Goal: Task Accomplishment & Management: Manage account settings

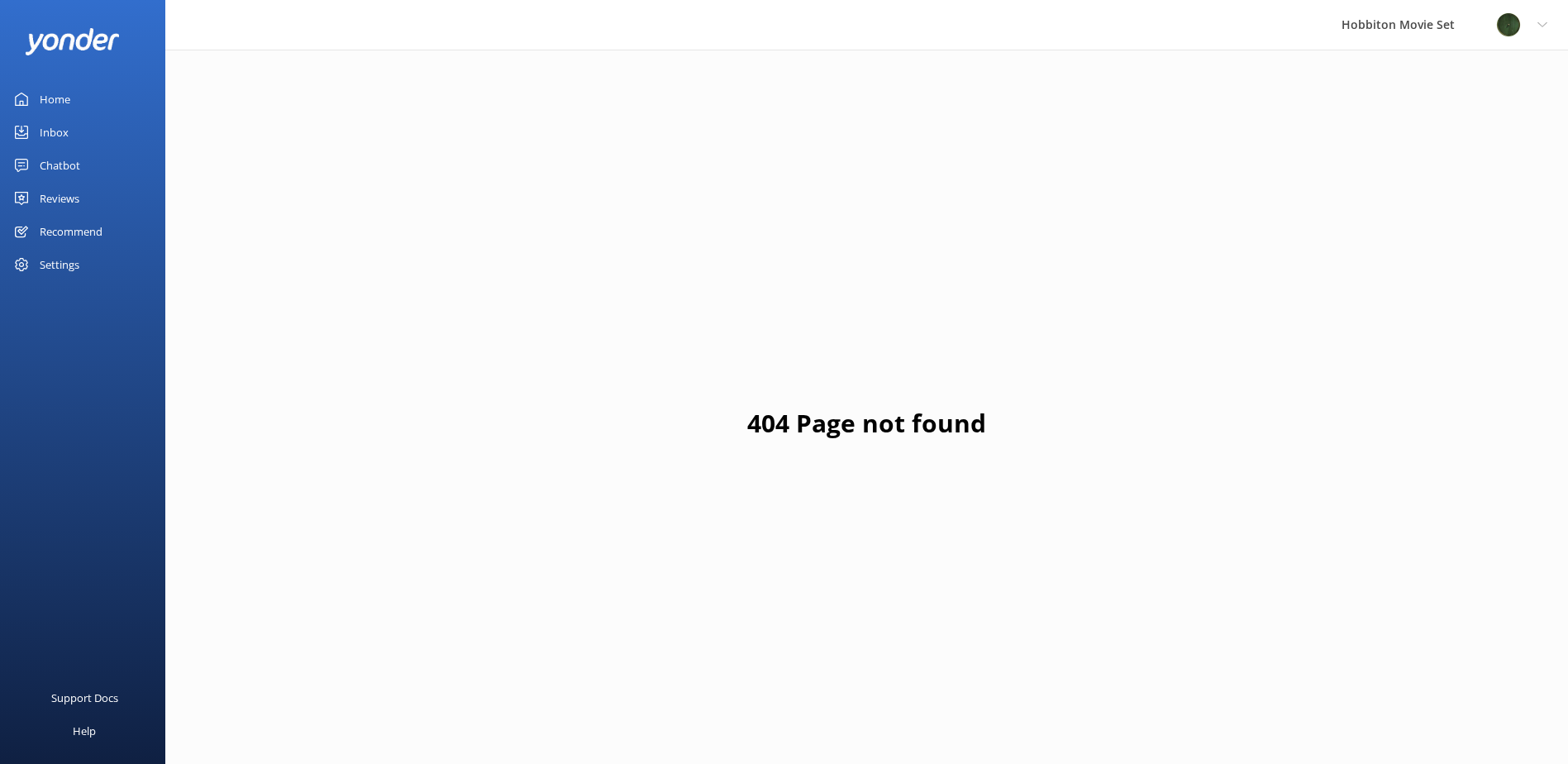
click at [79, 201] on div "Reviews" at bounding box center [59, 198] width 39 height 33
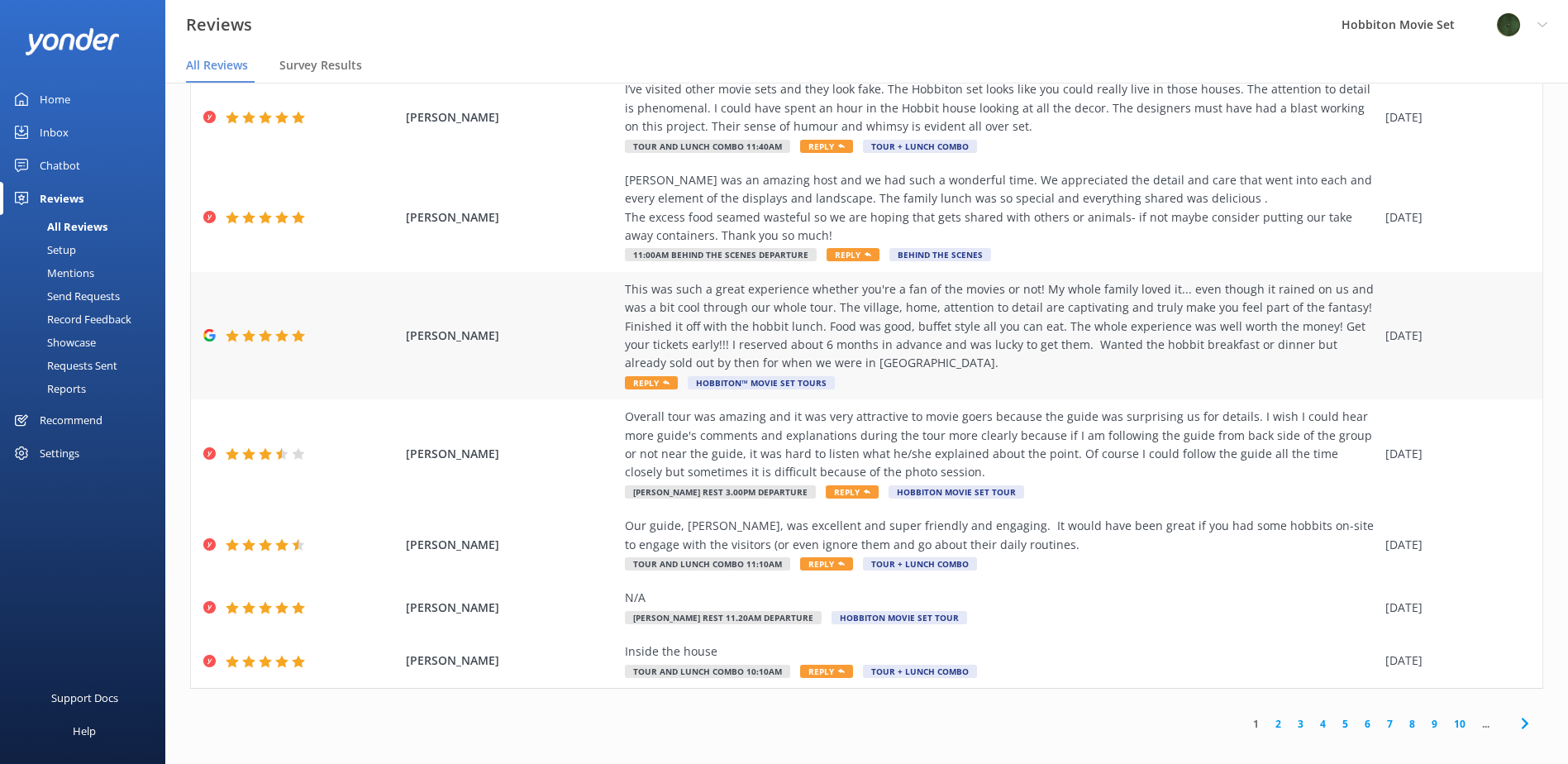
scroll to position [33, 0]
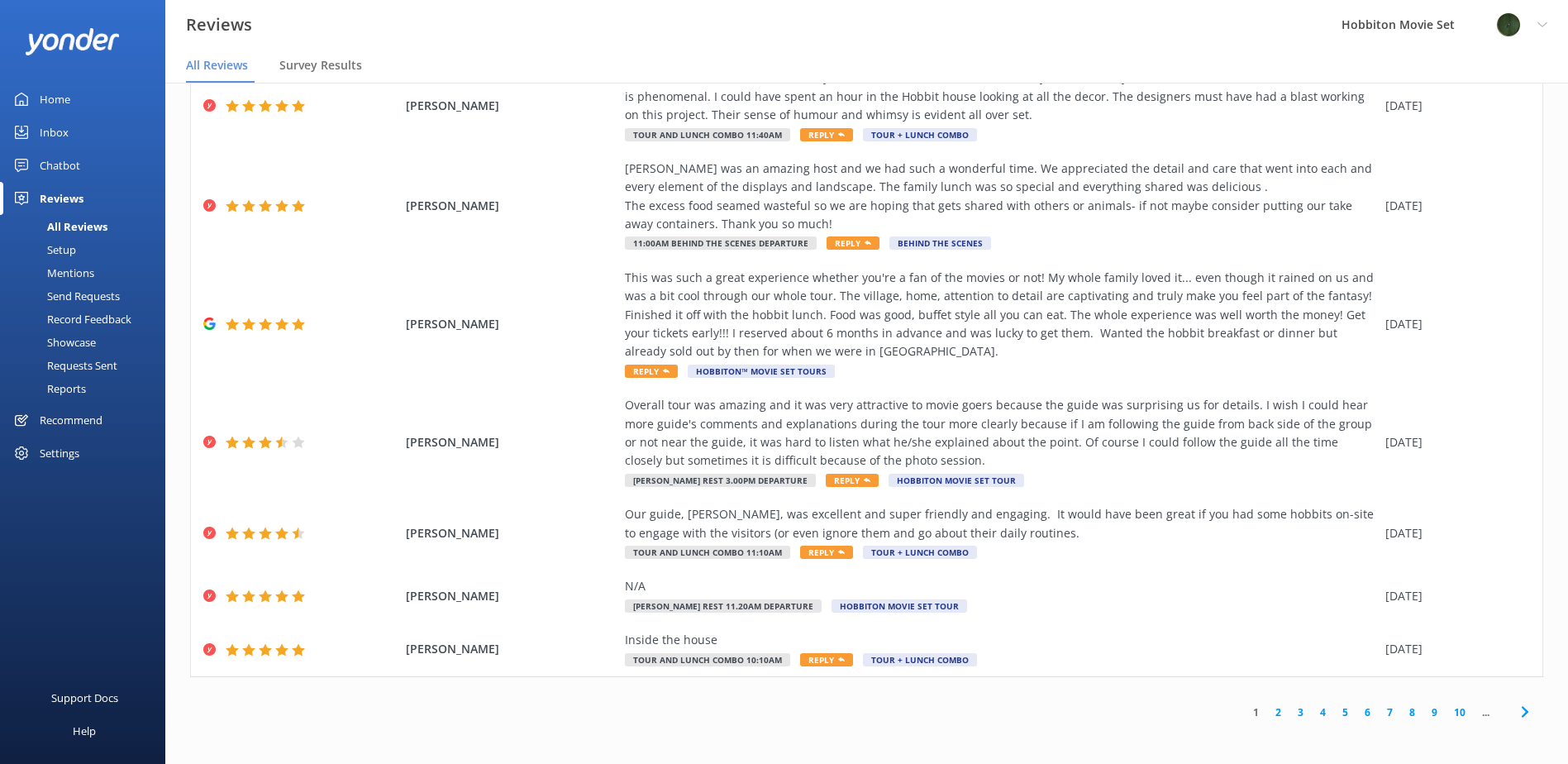
click at [1516, 709] on icon at bounding box center [1525, 711] width 20 height 20
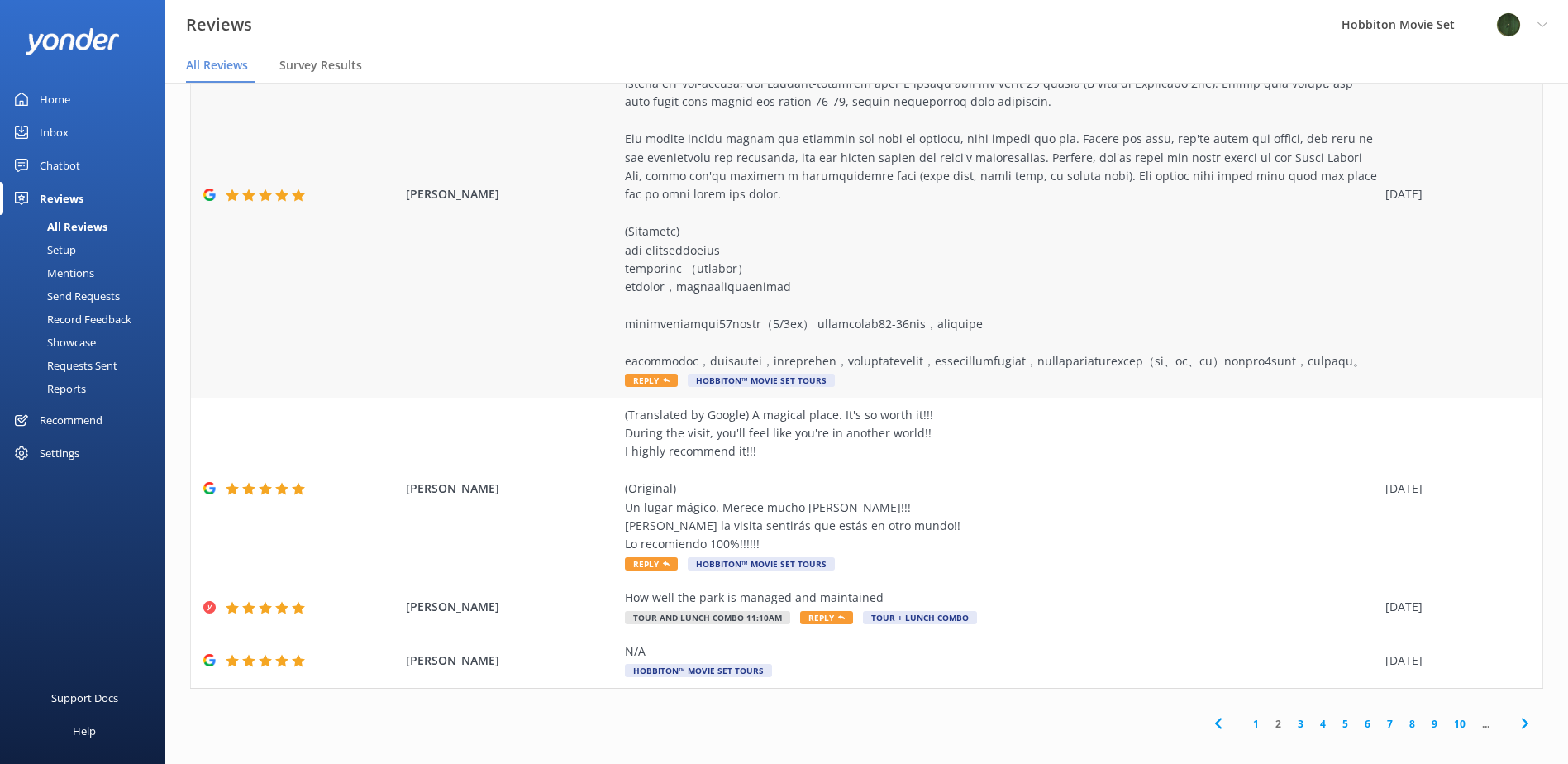
scroll to position [528, 0]
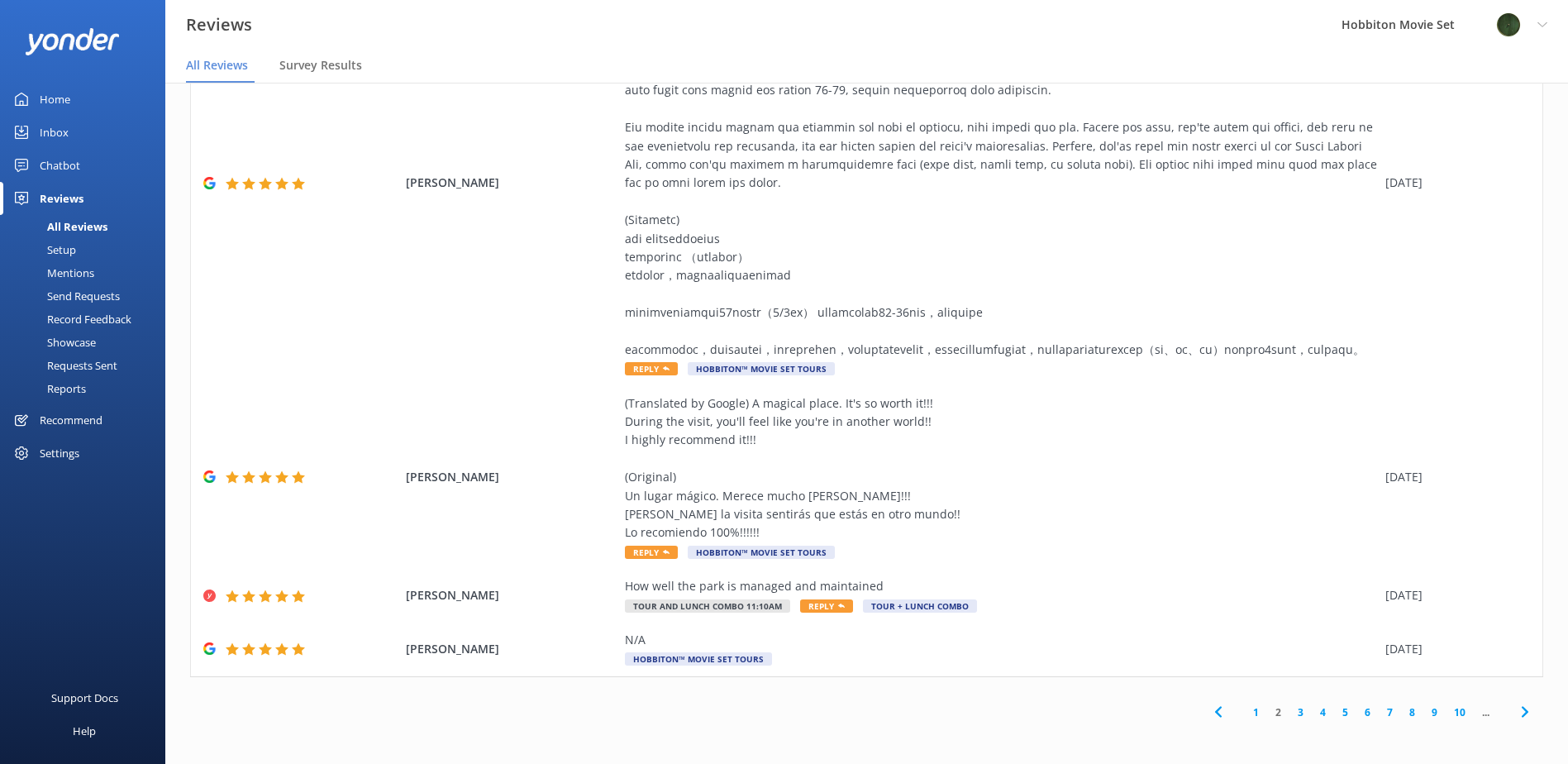
click at [1515, 703] on icon at bounding box center [1525, 711] width 20 height 20
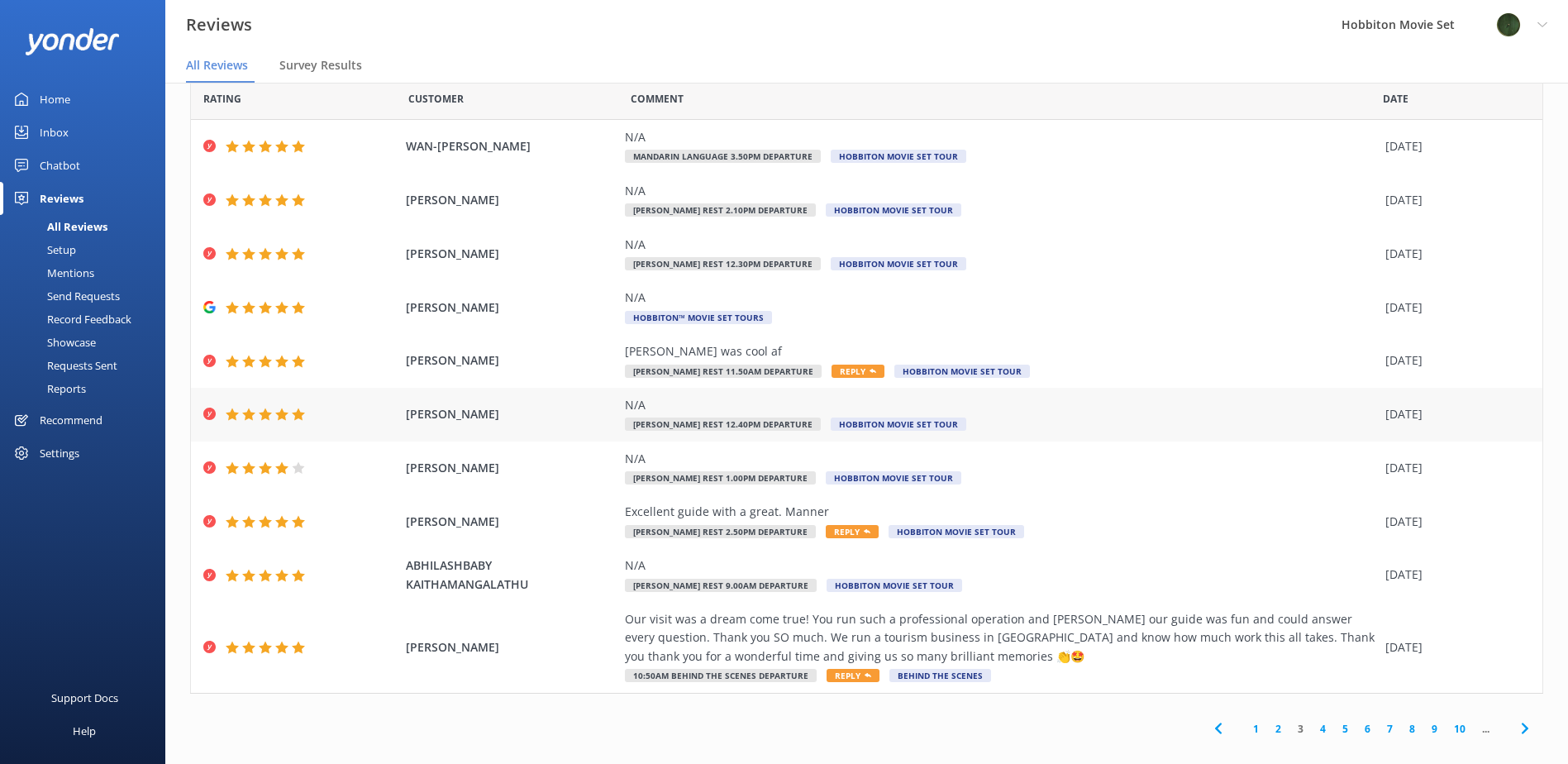
scroll to position [47, 0]
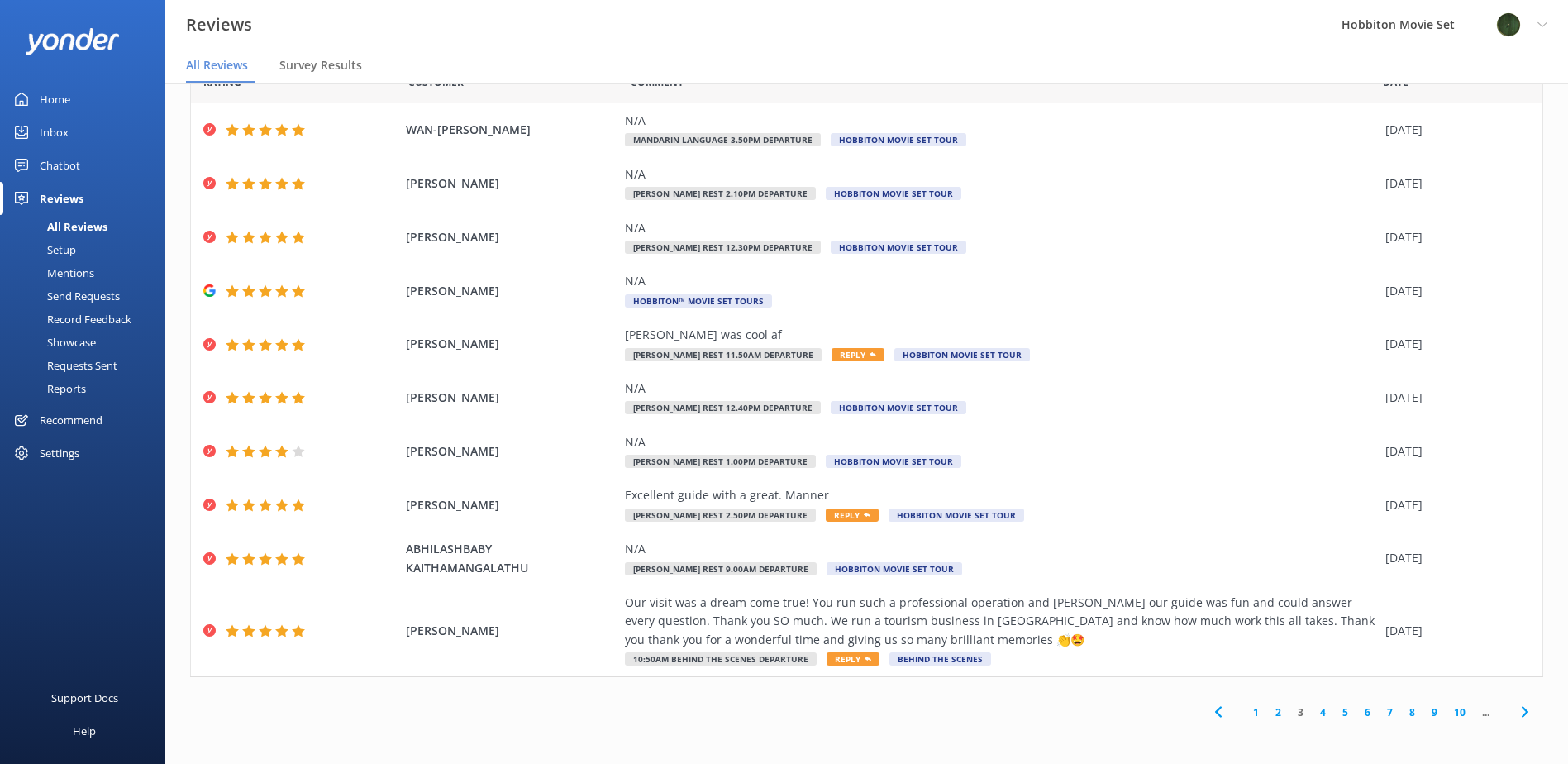
click at [1515, 710] on icon at bounding box center [1525, 711] width 20 height 20
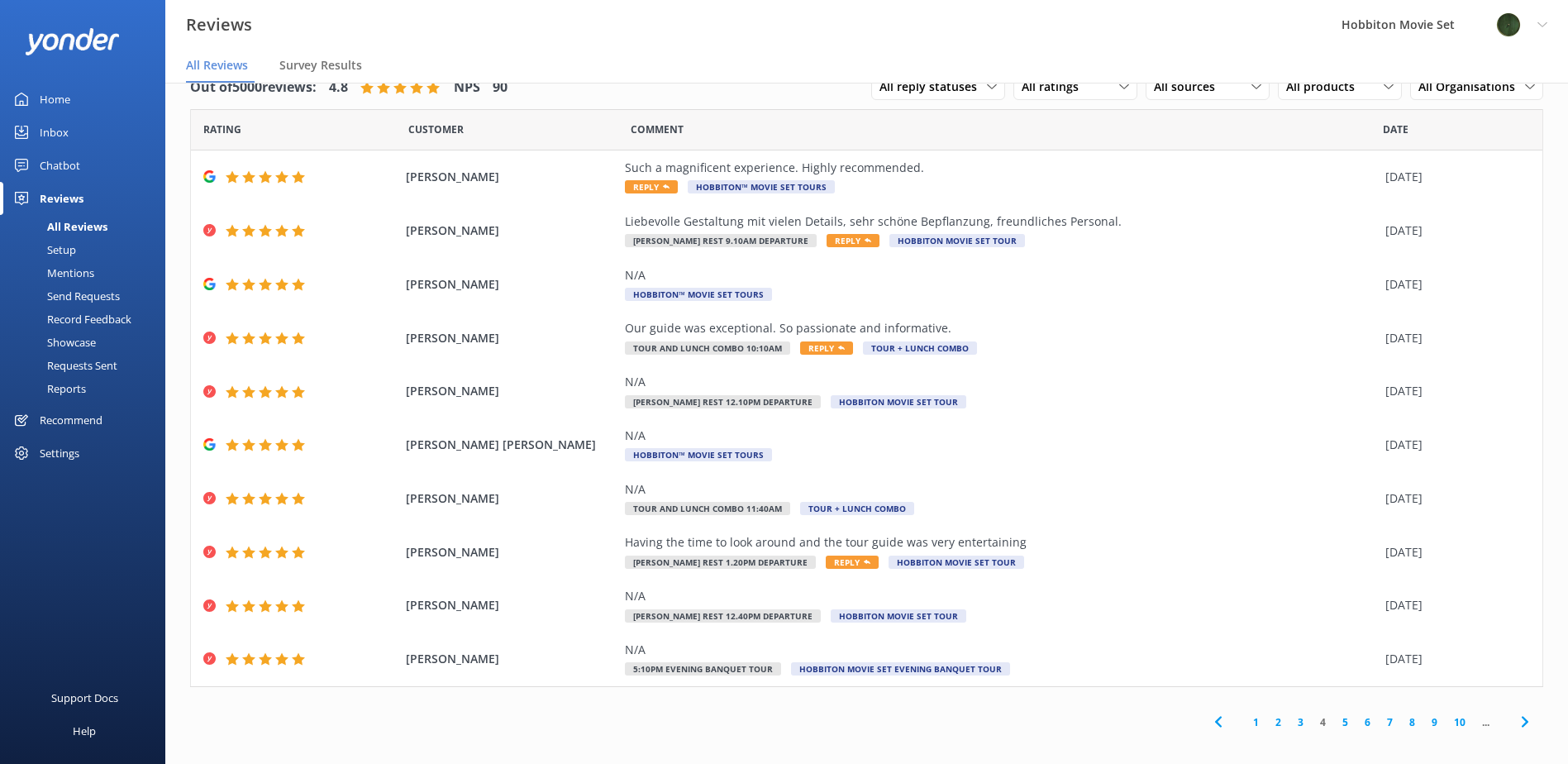
click at [1515, 725] on icon at bounding box center [1525, 722] width 20 height 20
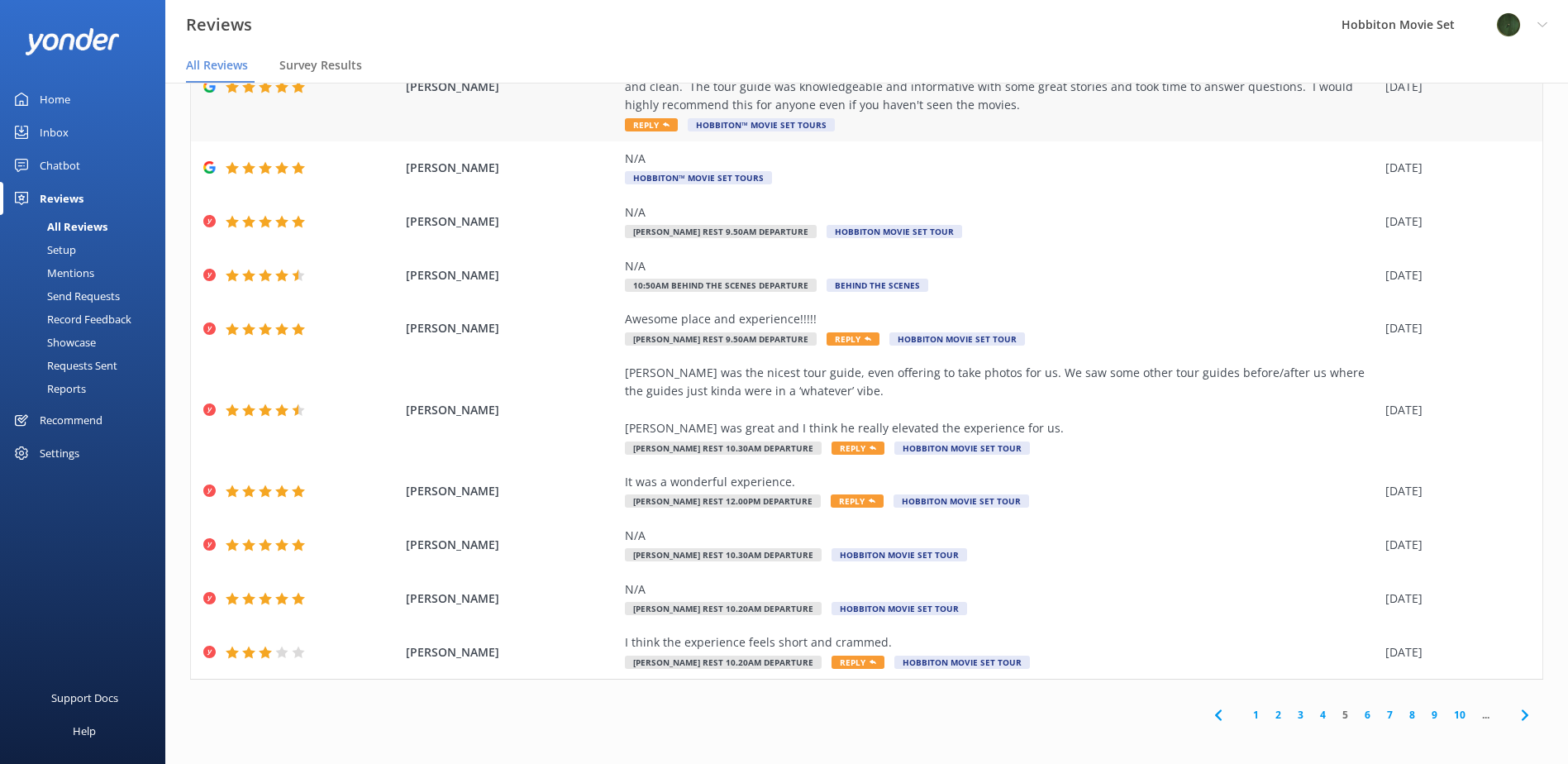
scroll to position [120, 0]
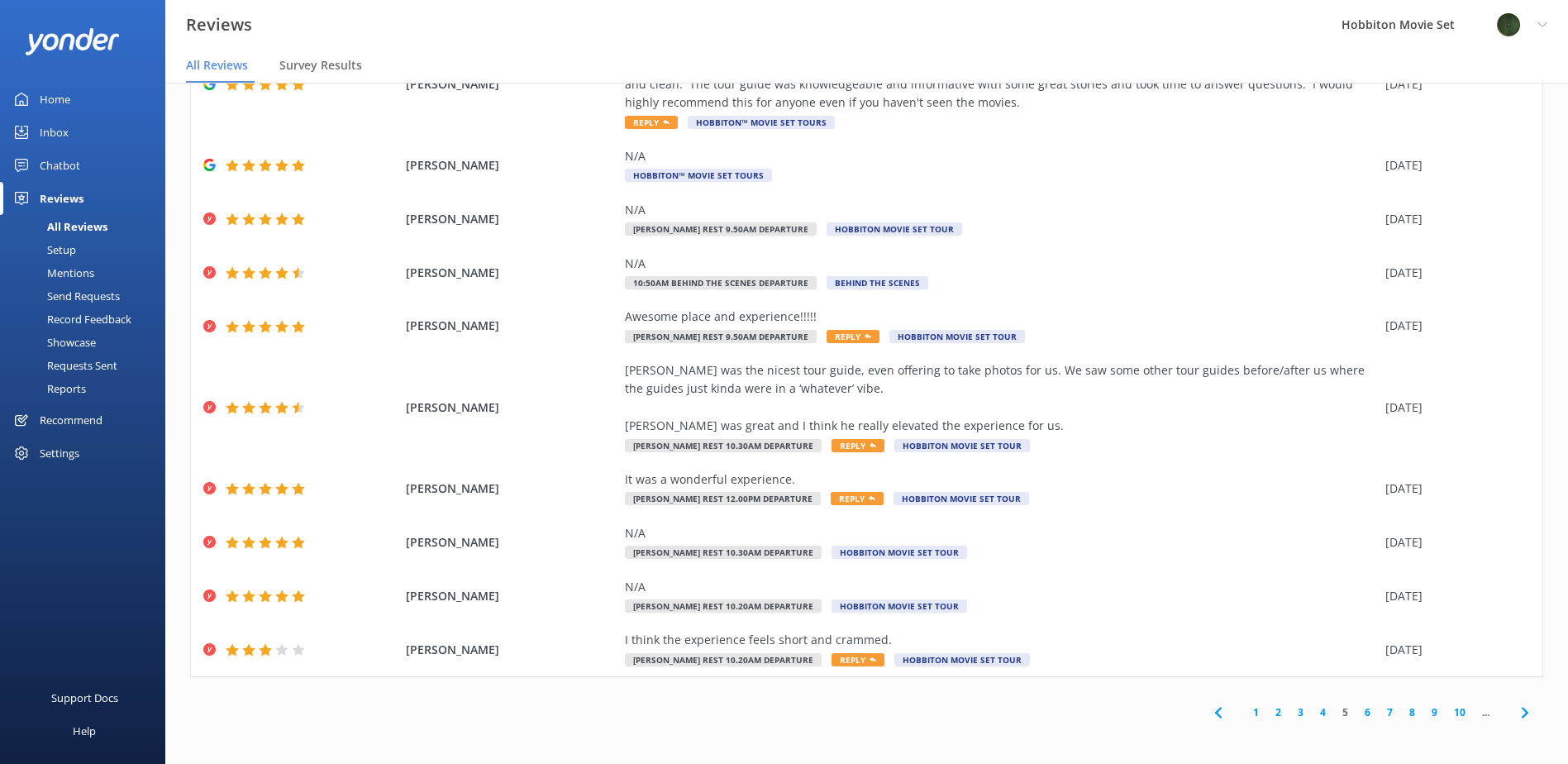
click at [1515, 712] on icon at bounding box center [1525, 712] width 20 height 20
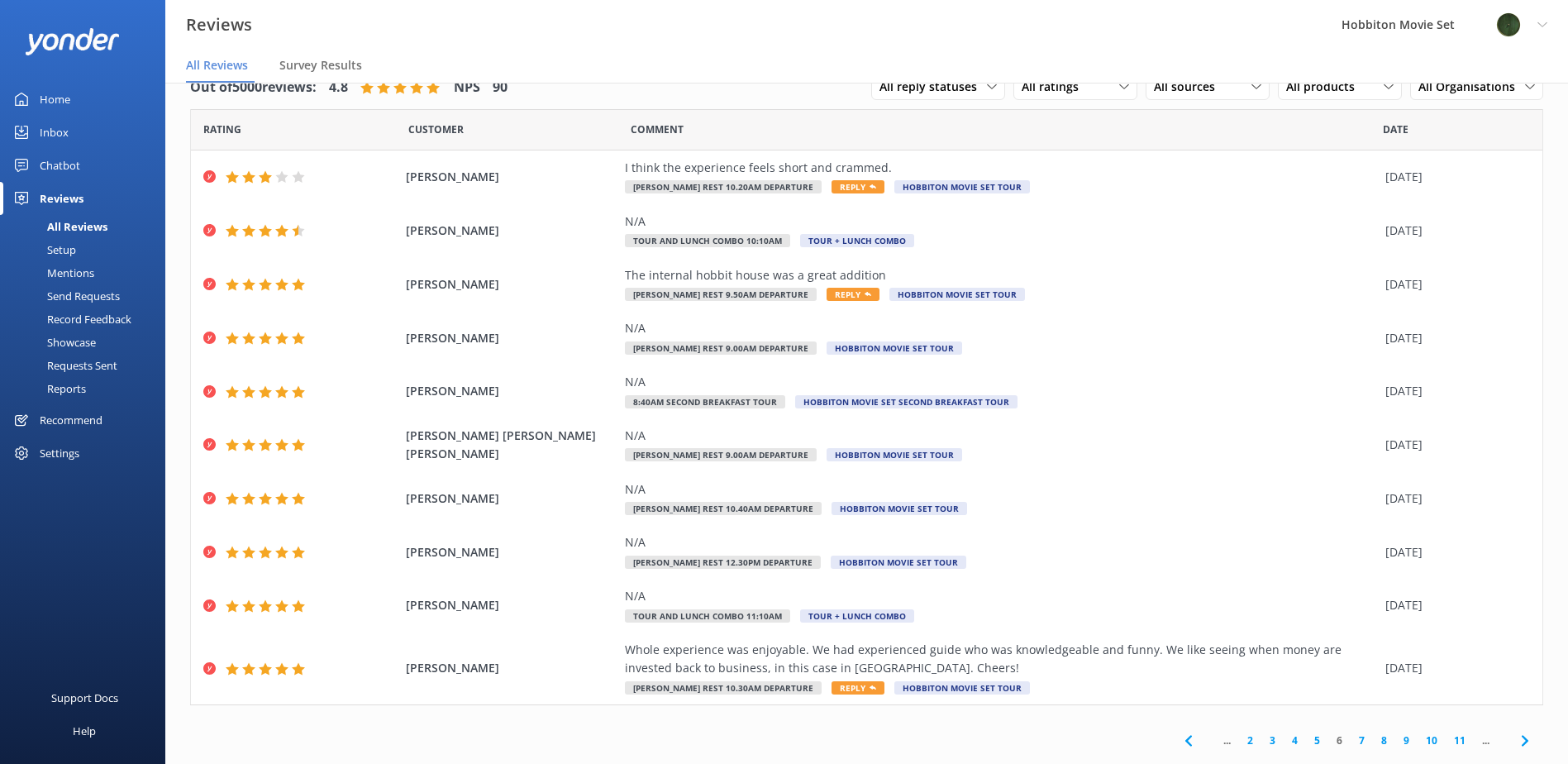
click at [1515, 741] on icon at bounding box center [1525, 741] width 20 height 20
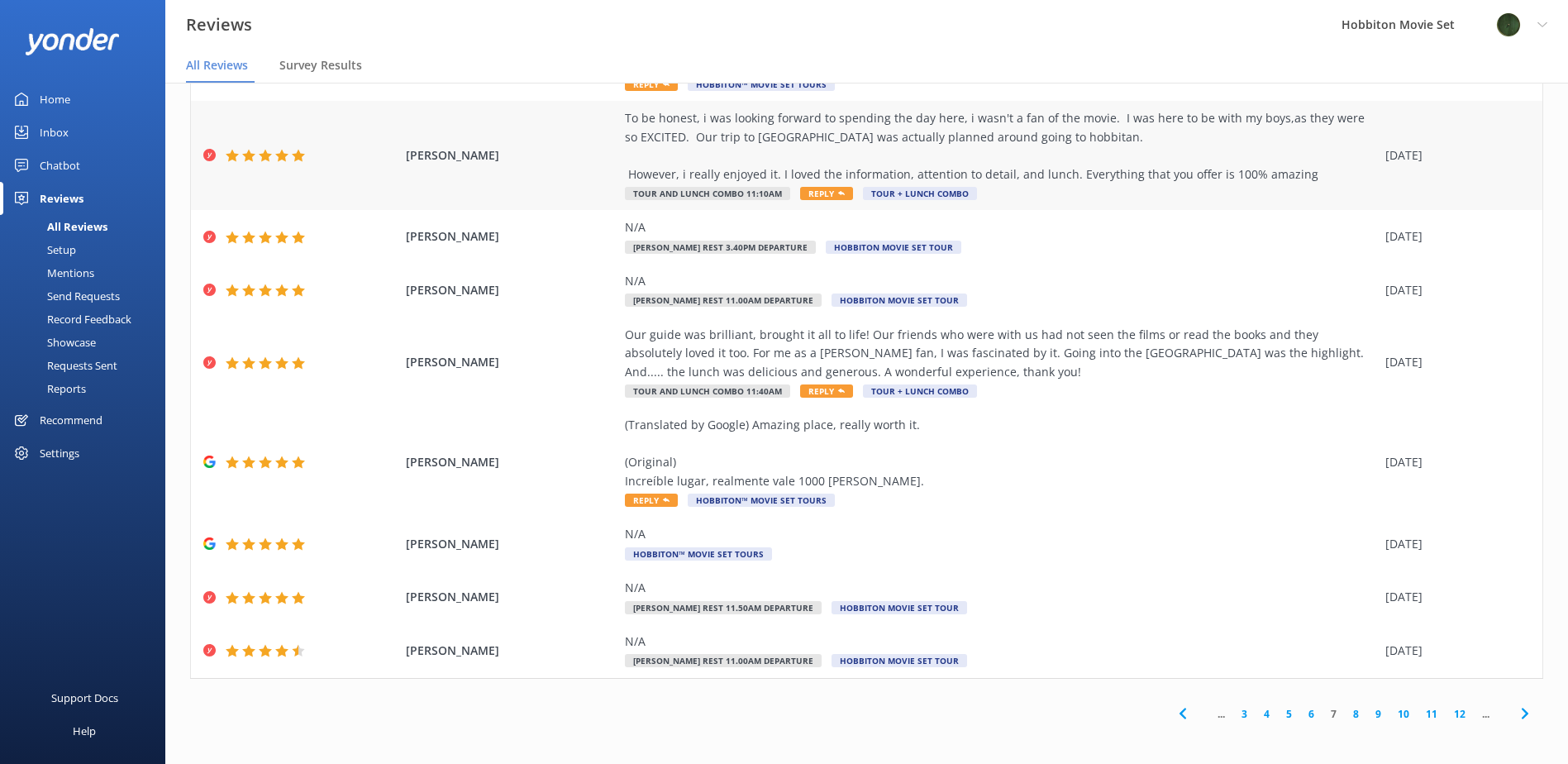
scroll to position [195, 0]
click at [1515, 712] on icon at bounding box center [1525, 711] width 20 height 20
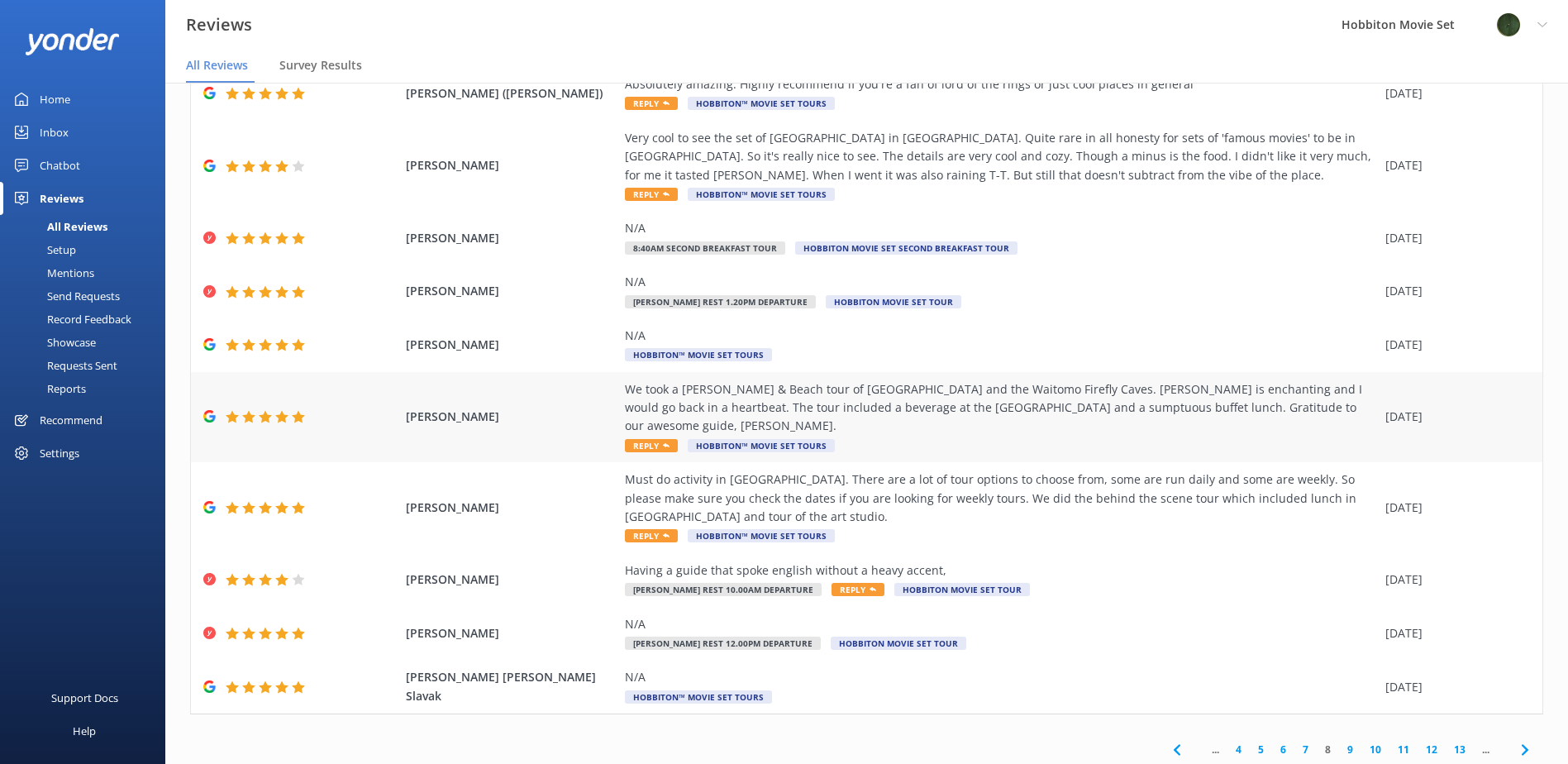
scroll to position [103, 0]
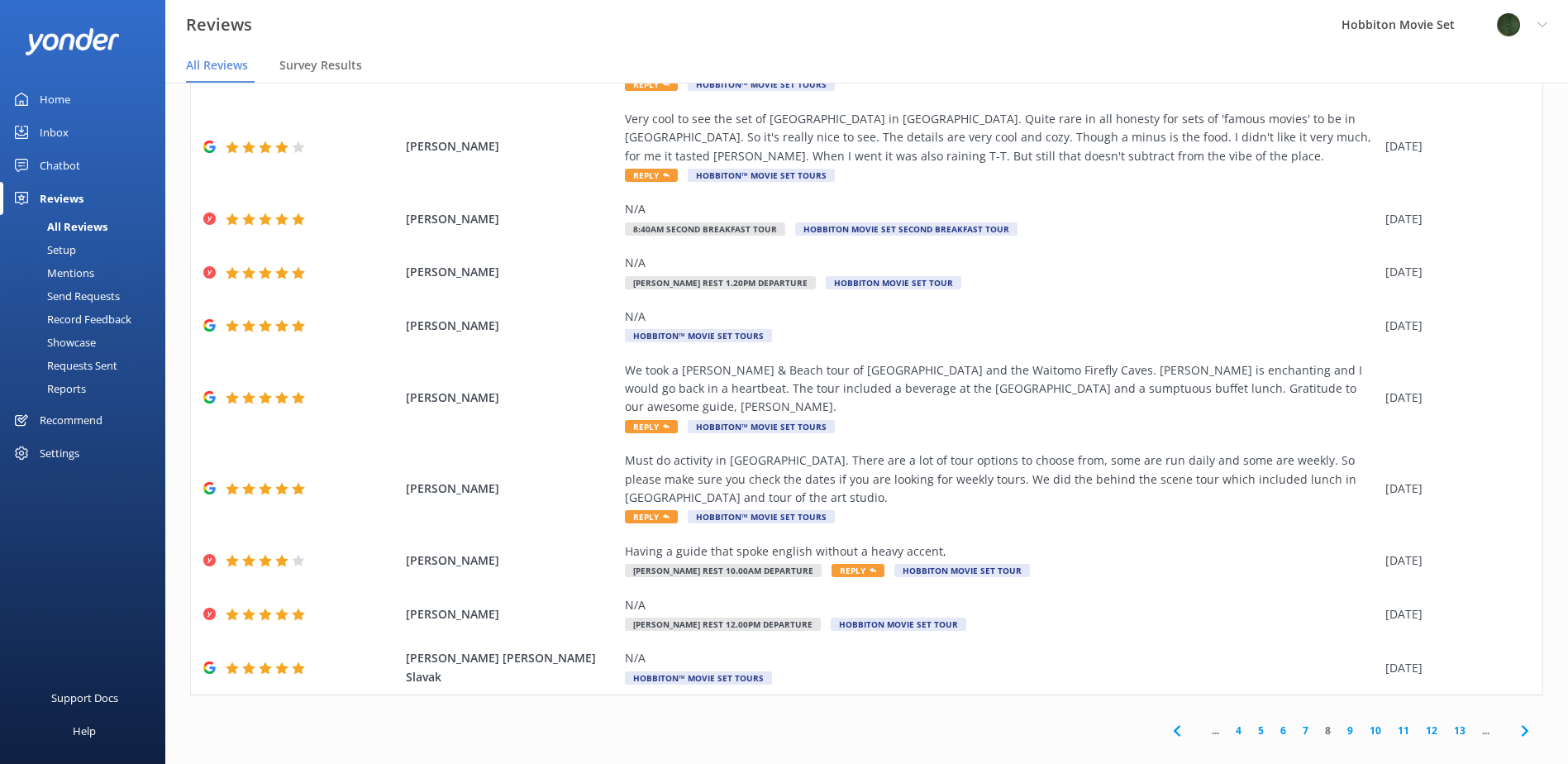
click at [1515, 721] on icon at bounding box center [1525, 731] width 20 height 20
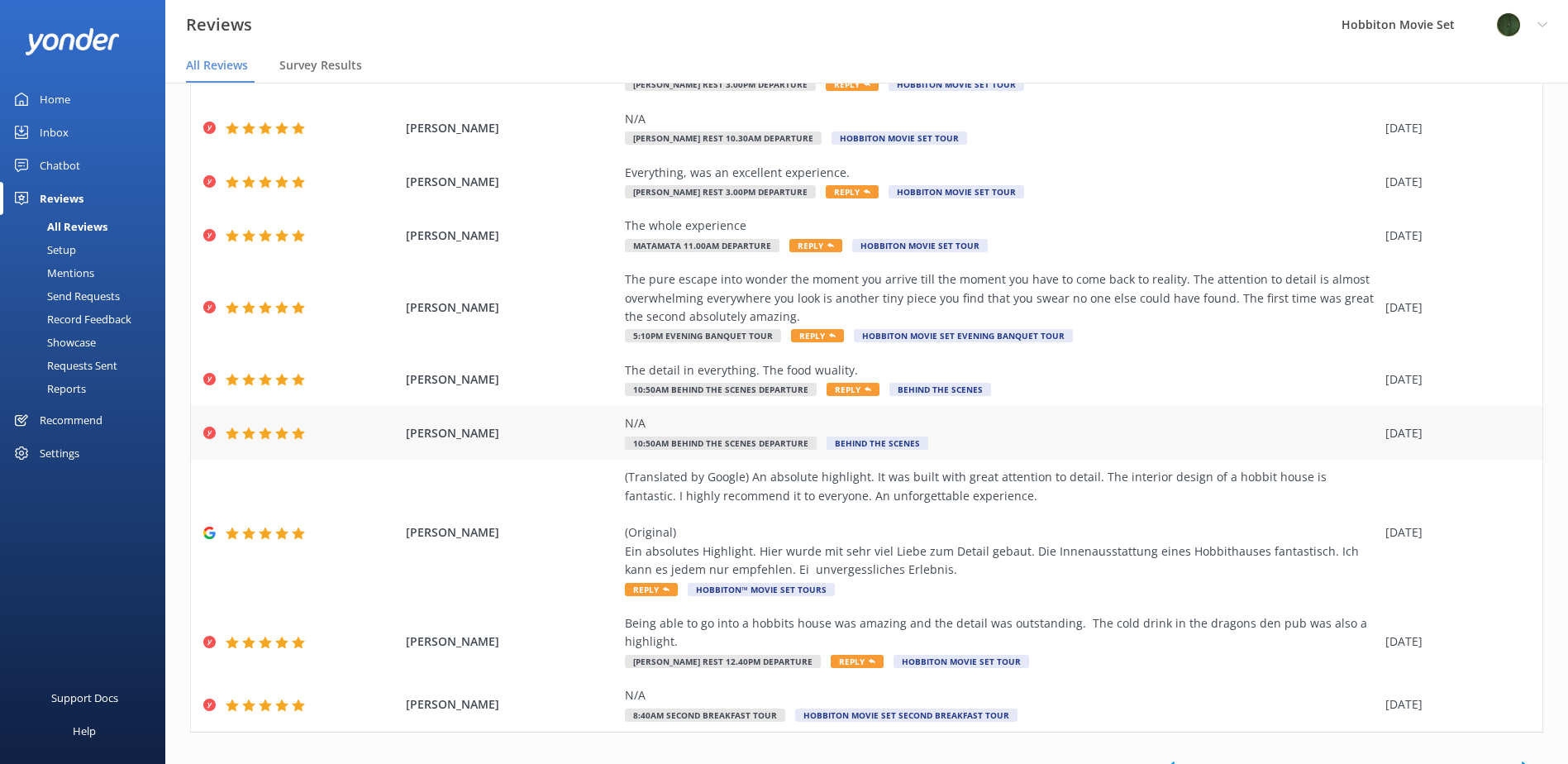
scroll to position [158, 0]
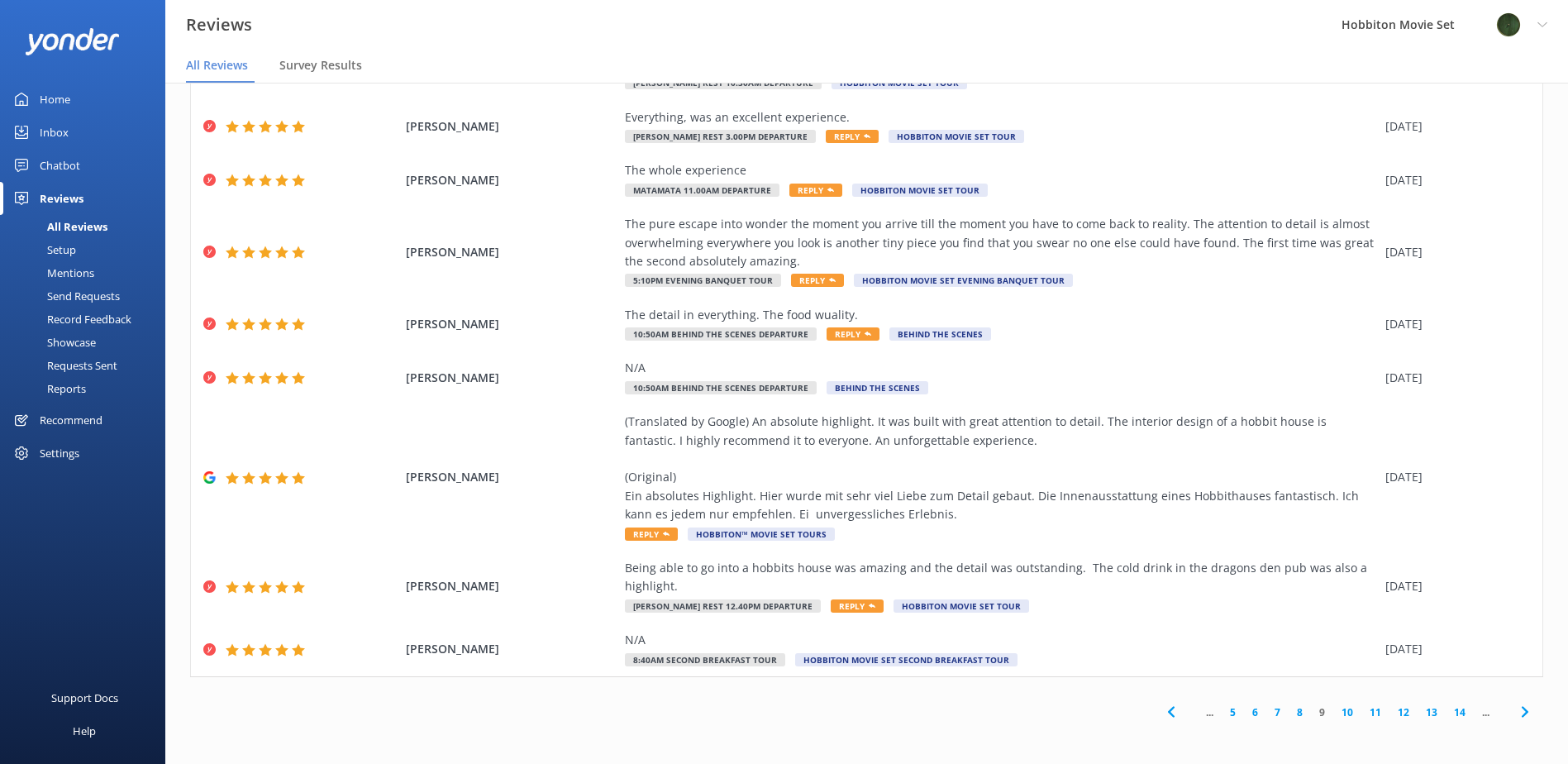
click at [1516, 711] on icon at bounding box center [1525, 711] width 20 height 20
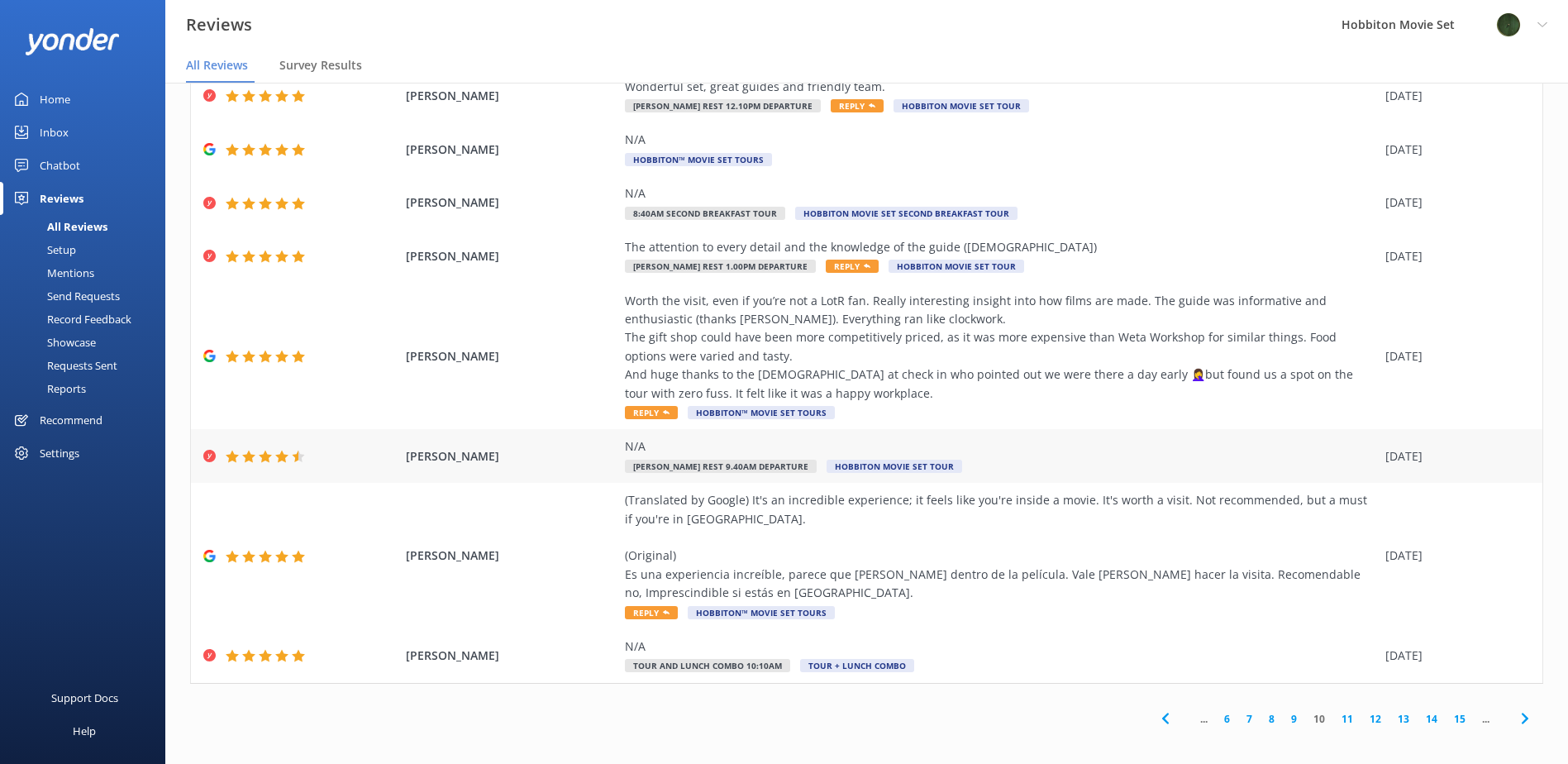
scroll to position [195, 0]
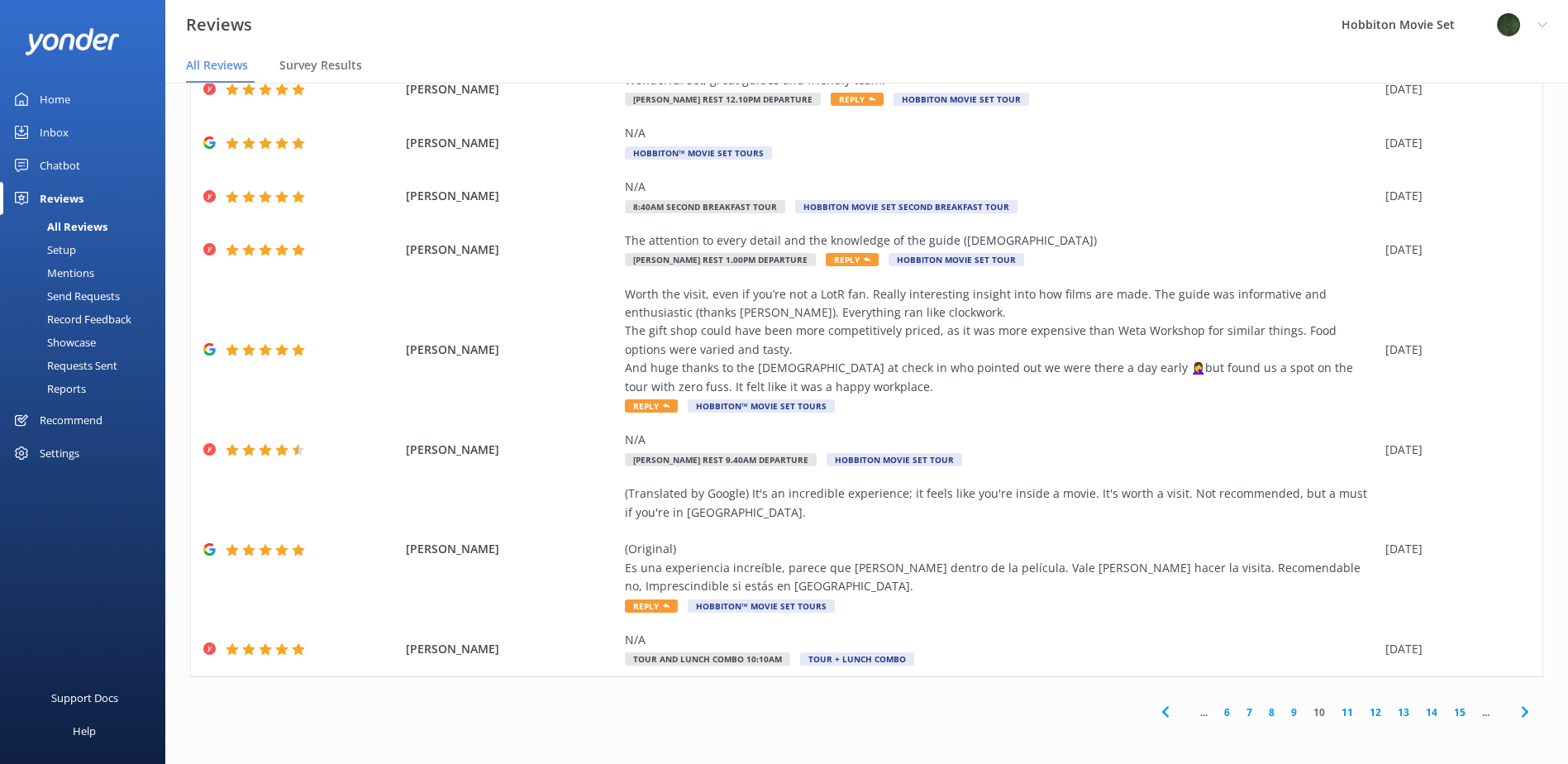
click at [1515, 718] on icon at bounding box center [1525, 711] width 20 height 20
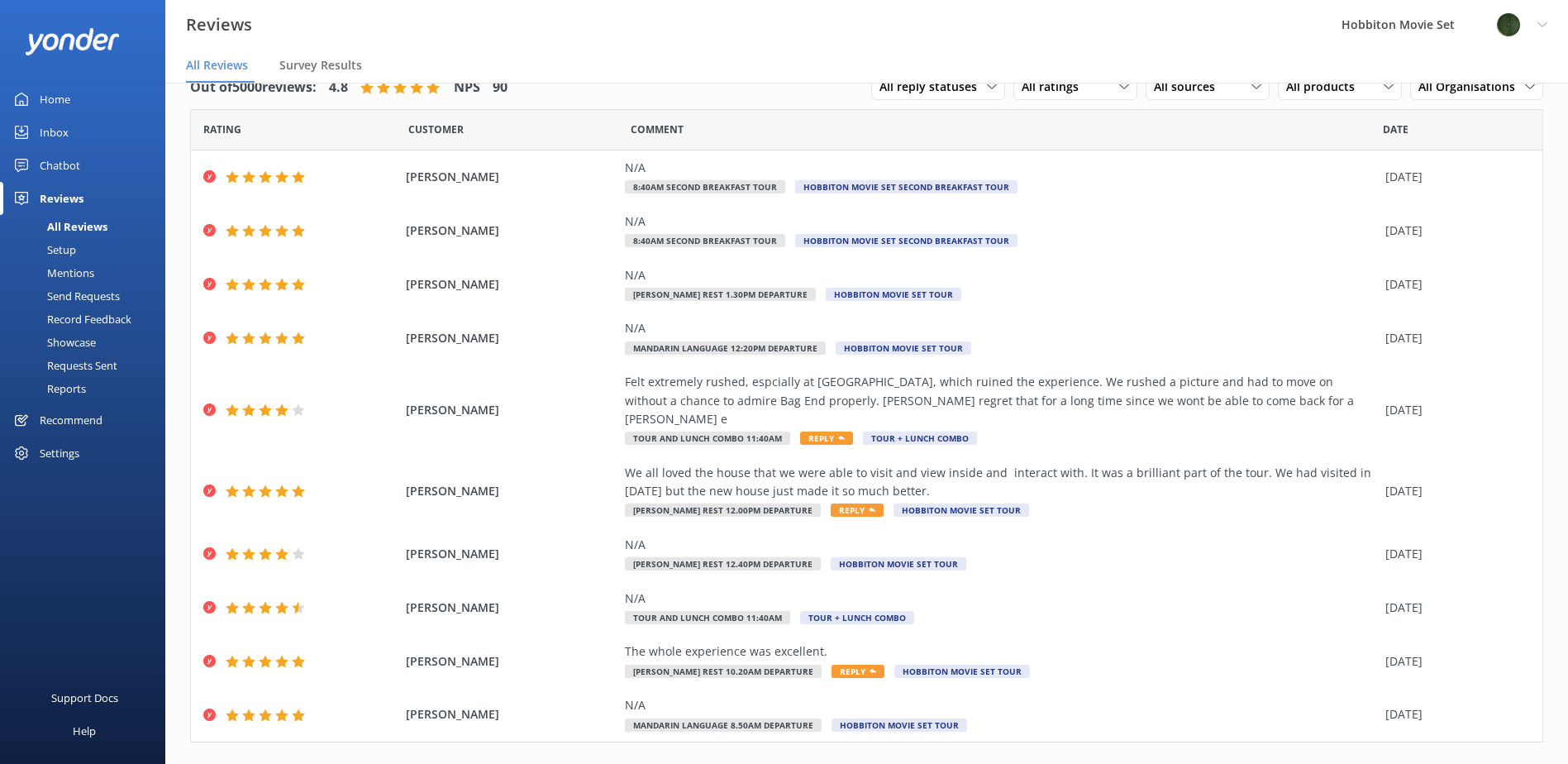
click at [1515, 763] on icon at bounding box center [1525, 777] width 20 height 20
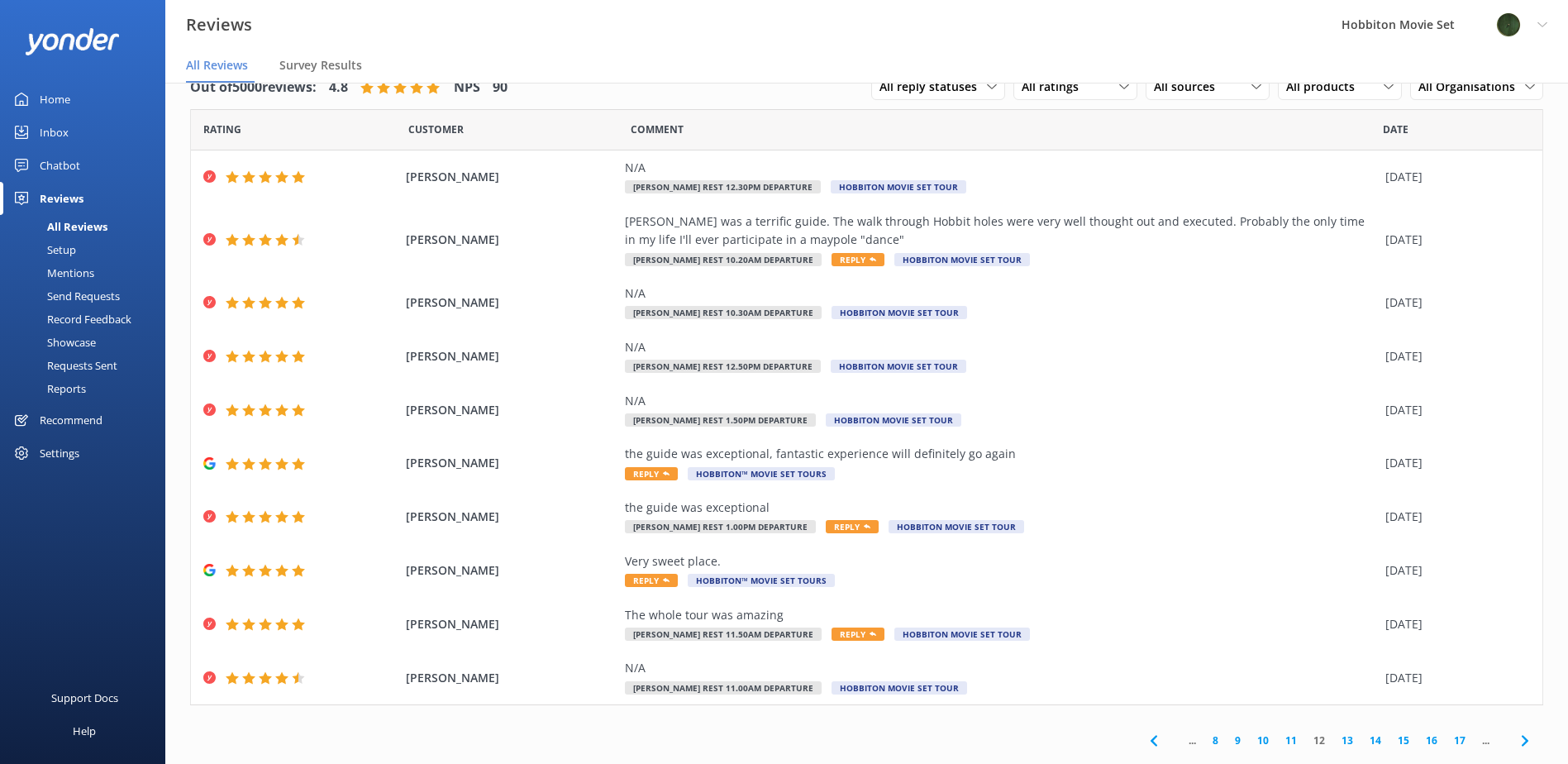
click at [1518, 747] on icon at bounding box center [1525, 741] width 20 height 20
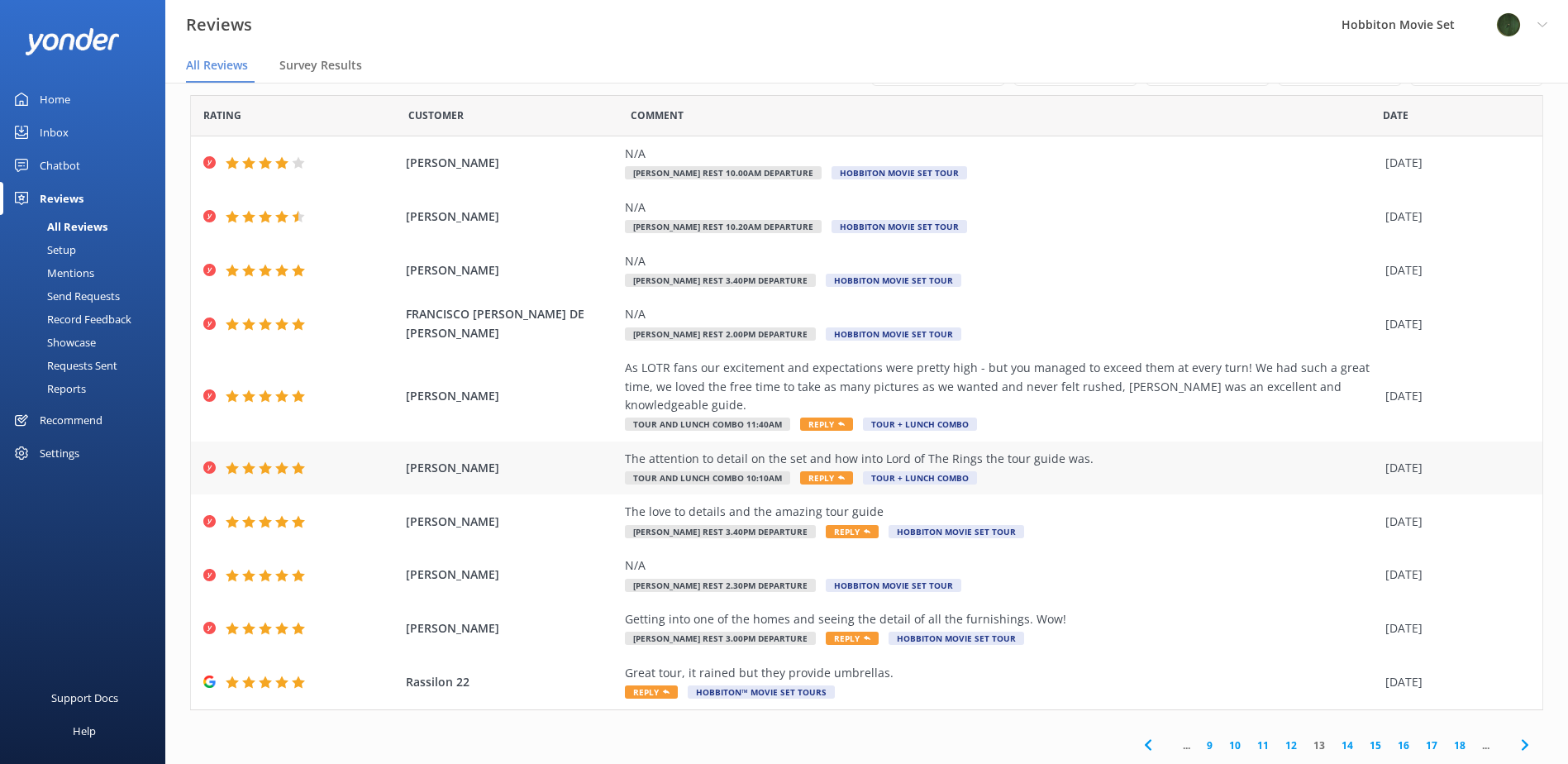
scroll to position [28, 0]
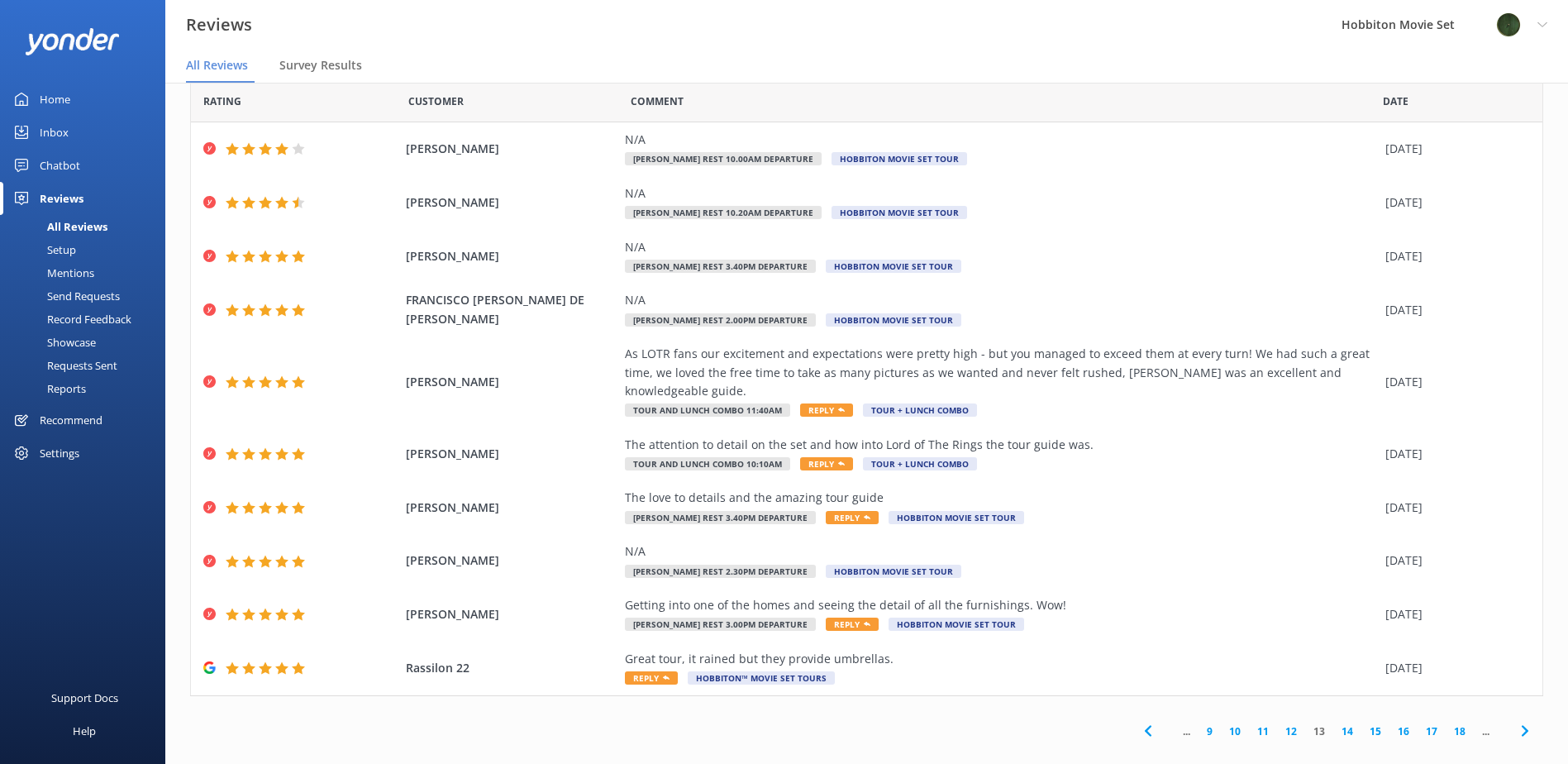
click at [1518, 721] on icon at bounding box center [1525, 731] width 20 height 20
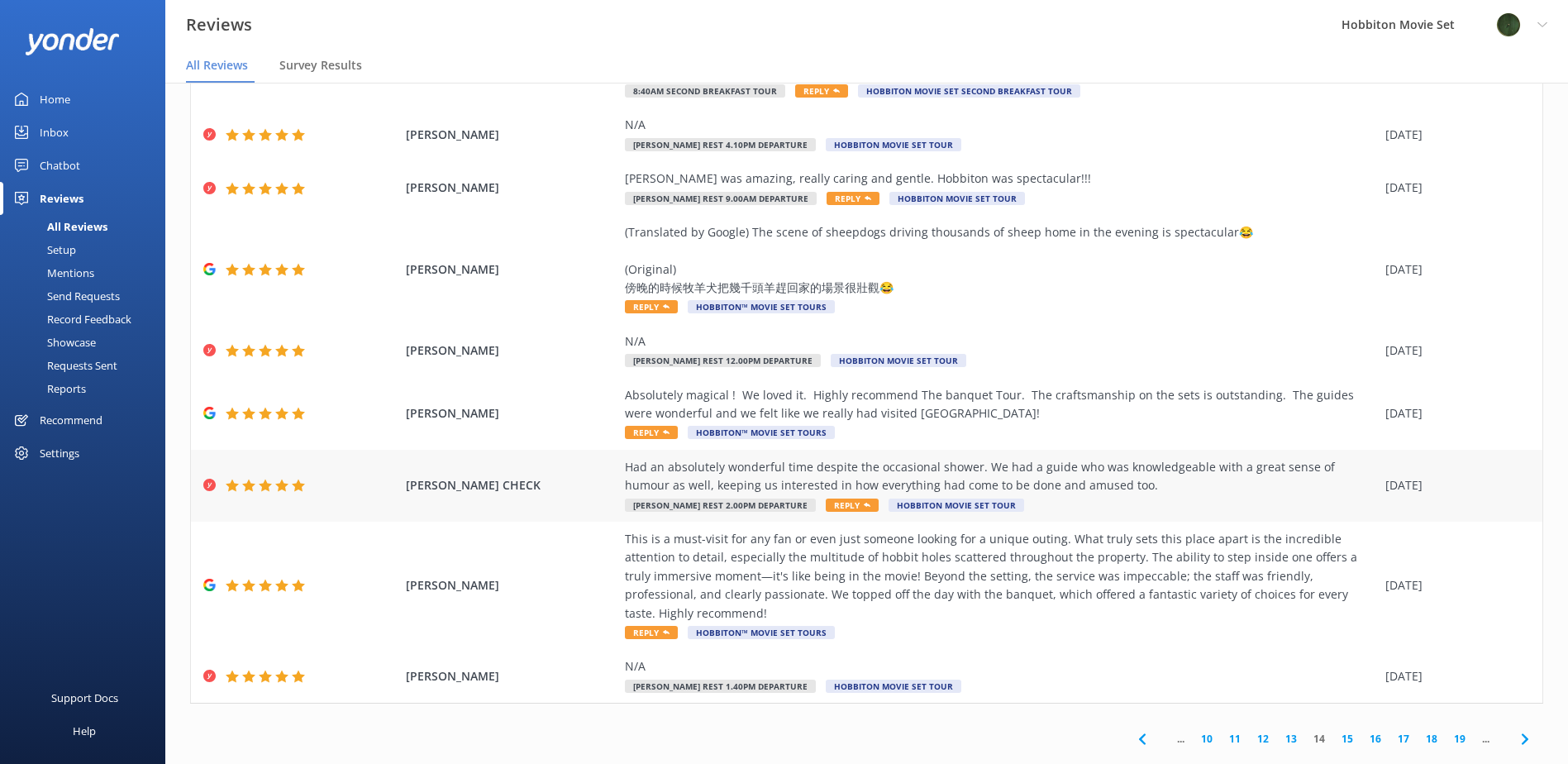
scroll to position [195, 0]
